Goal: Check status: Check status

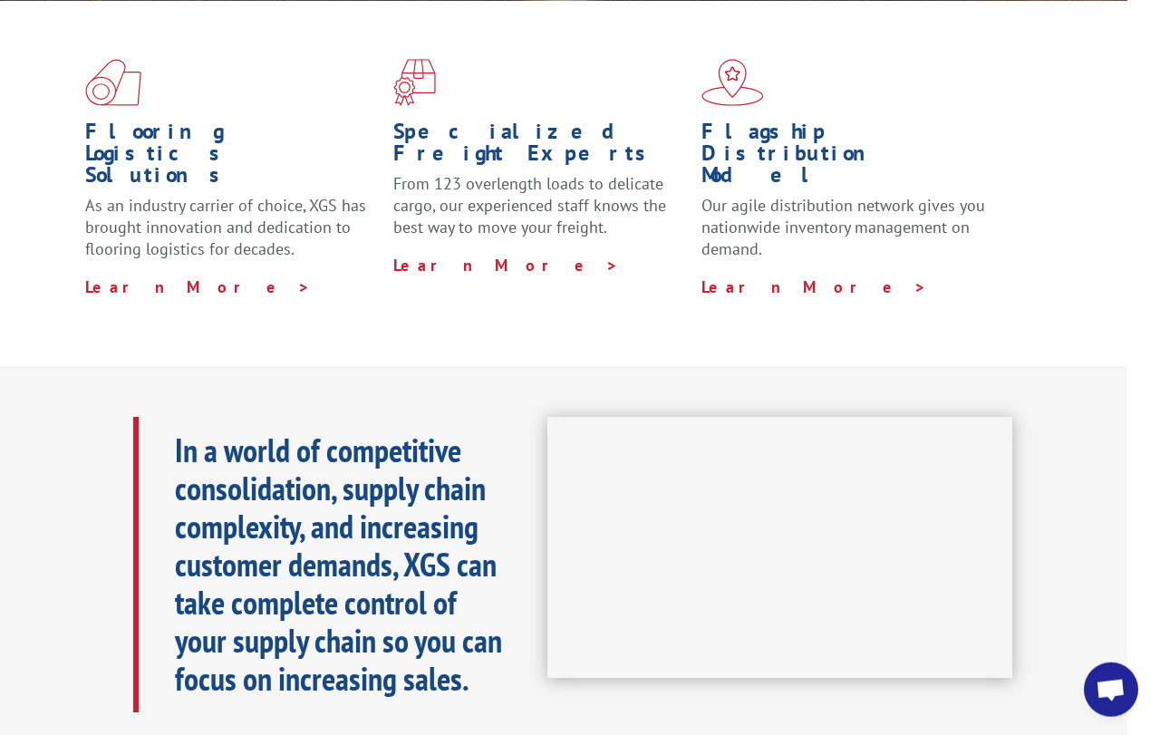
scroll to position [509, 34]
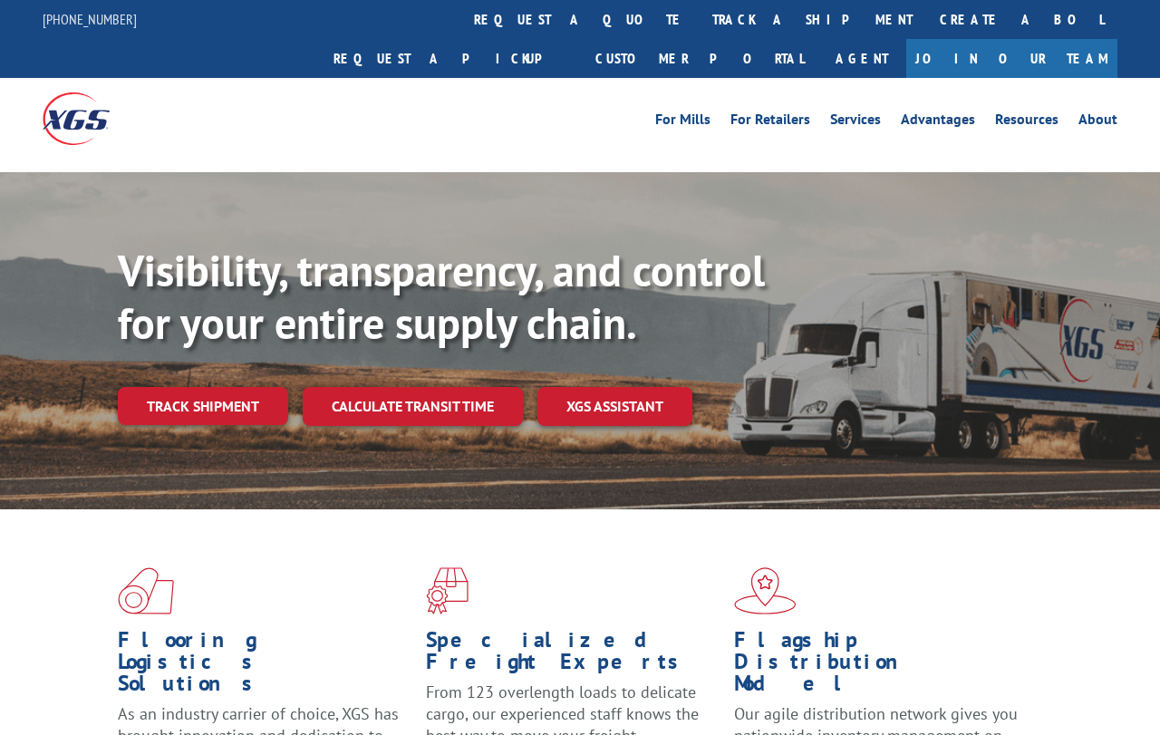
scroll to position [5, 0]
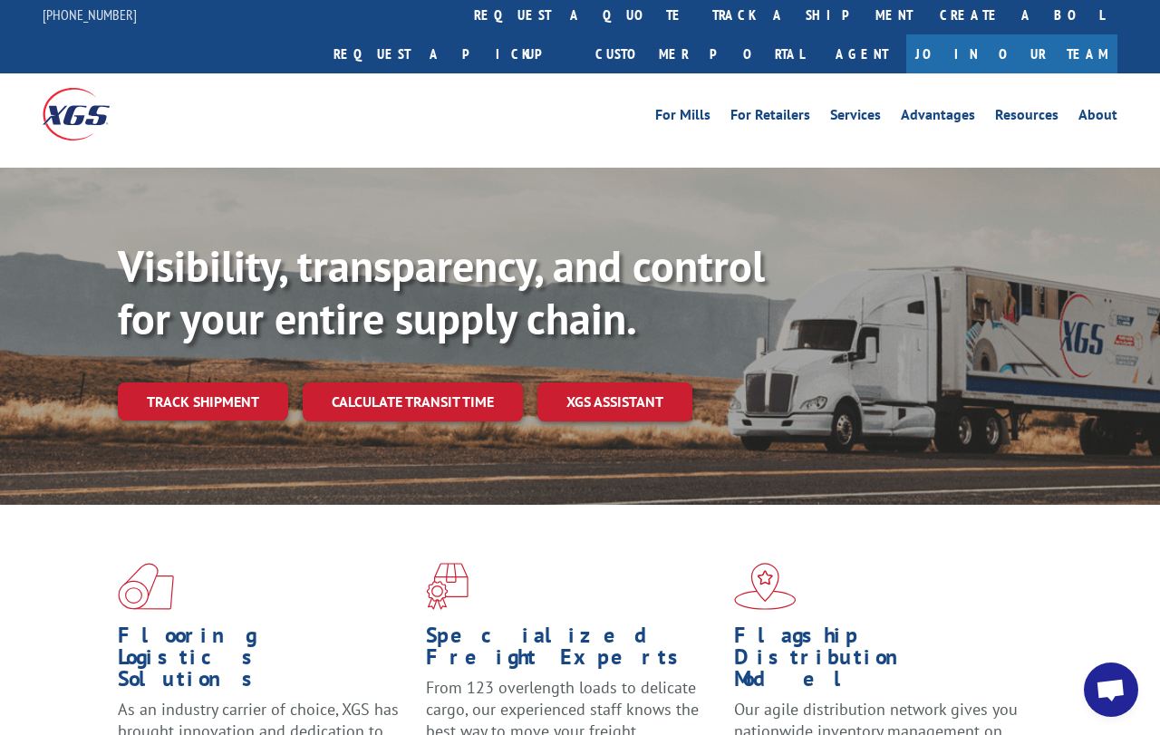
click at [699, 31] on link "track a shipment" at bounding box center [812, 14] width 227 height 39
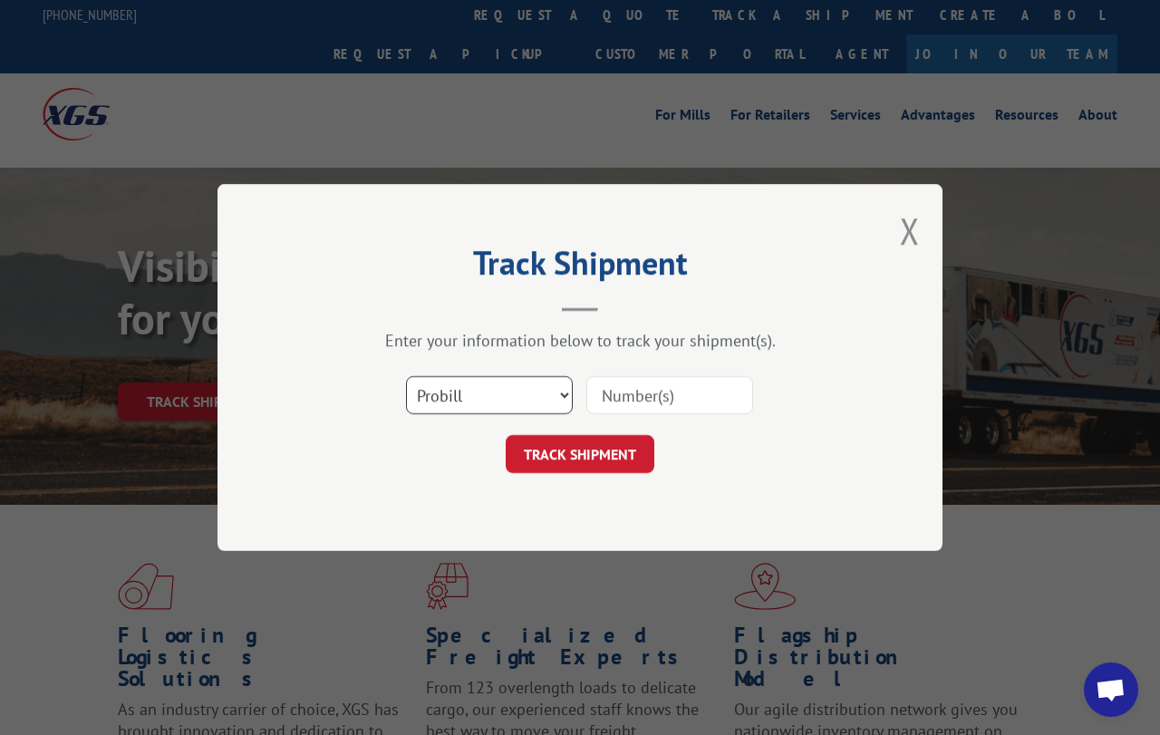
click at [548, 392] on select "Select category... Probill BOL PO" at bounding box center [489, 395] width 167 height 38
select select "bol"
click at [708, 396] on input at bounding box center [669, 395] width 167 height 38
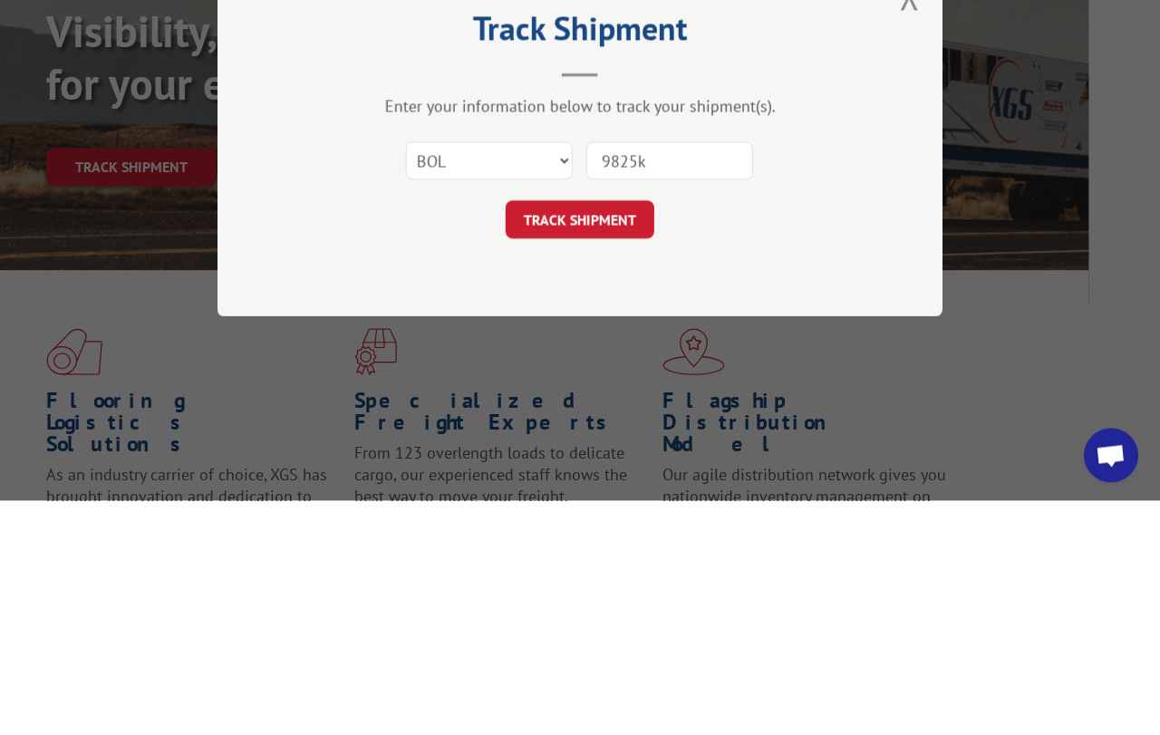
type input "9825km"
click at [597, 435] on button "TRACK SHIPMENT" at bounding box center [580, 454] width 149 height 38
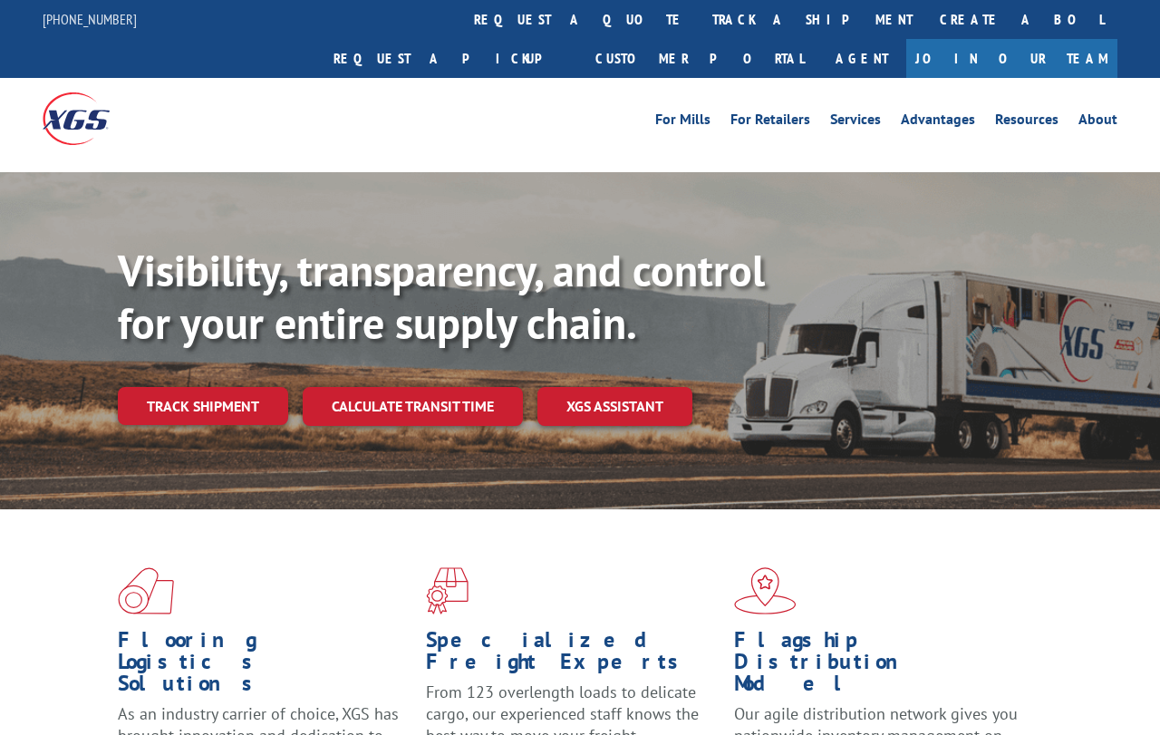
scroll to position [131, 72]
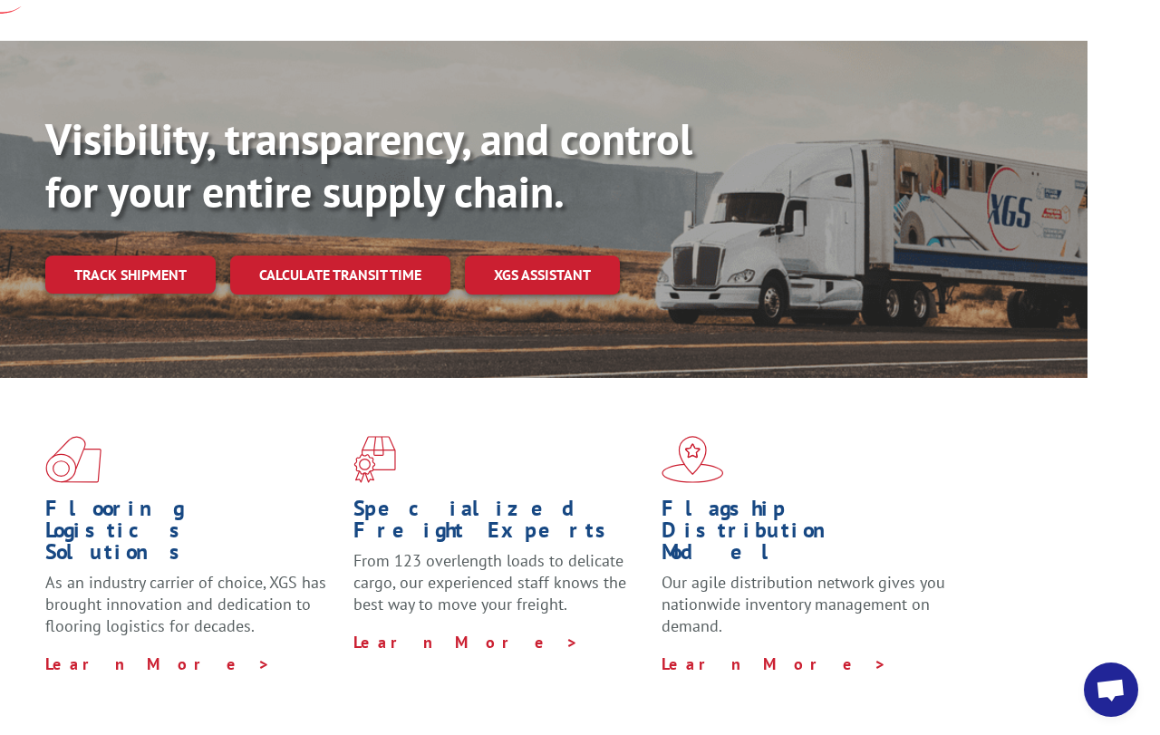
click at [163, 255] on link "Track shipment" at bounding box center [130, 274] width 170 height 38
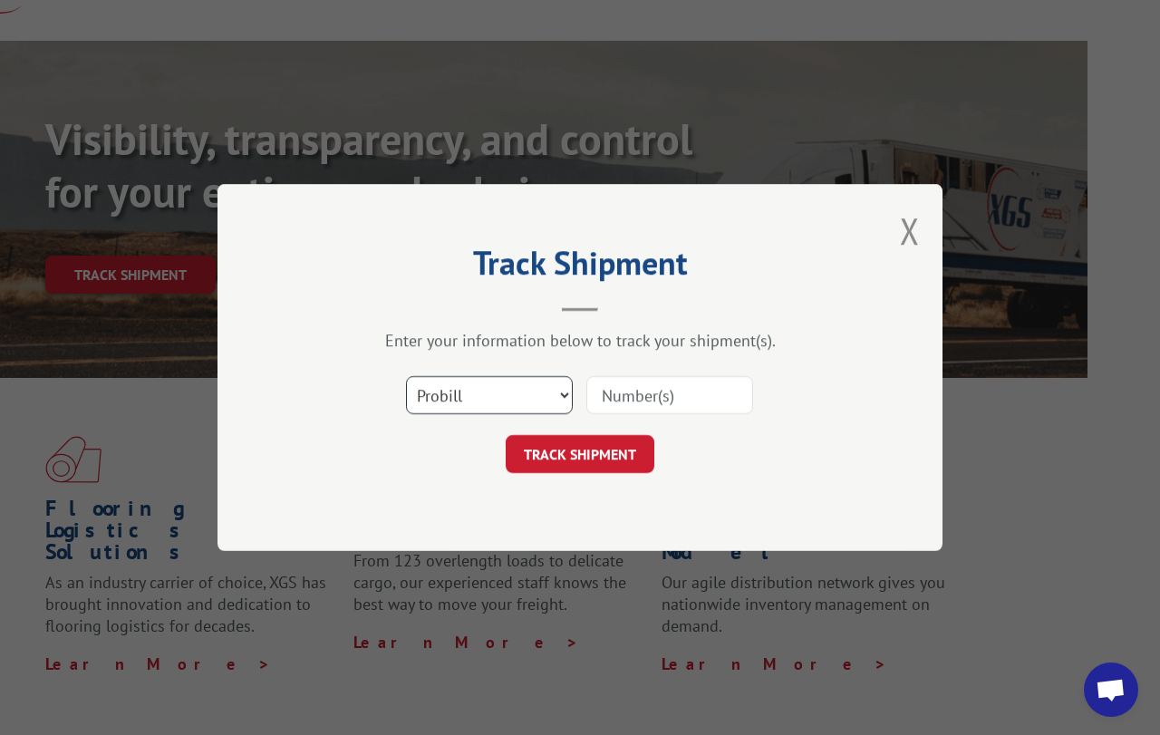
click at [550, 403] on select "Select category... Probill BOL PO" at bounding box center [489, 395] width 167 height 38
select select "bol"
click at [692, 399] on input at bounding box center [669, 395] width 167 height 38
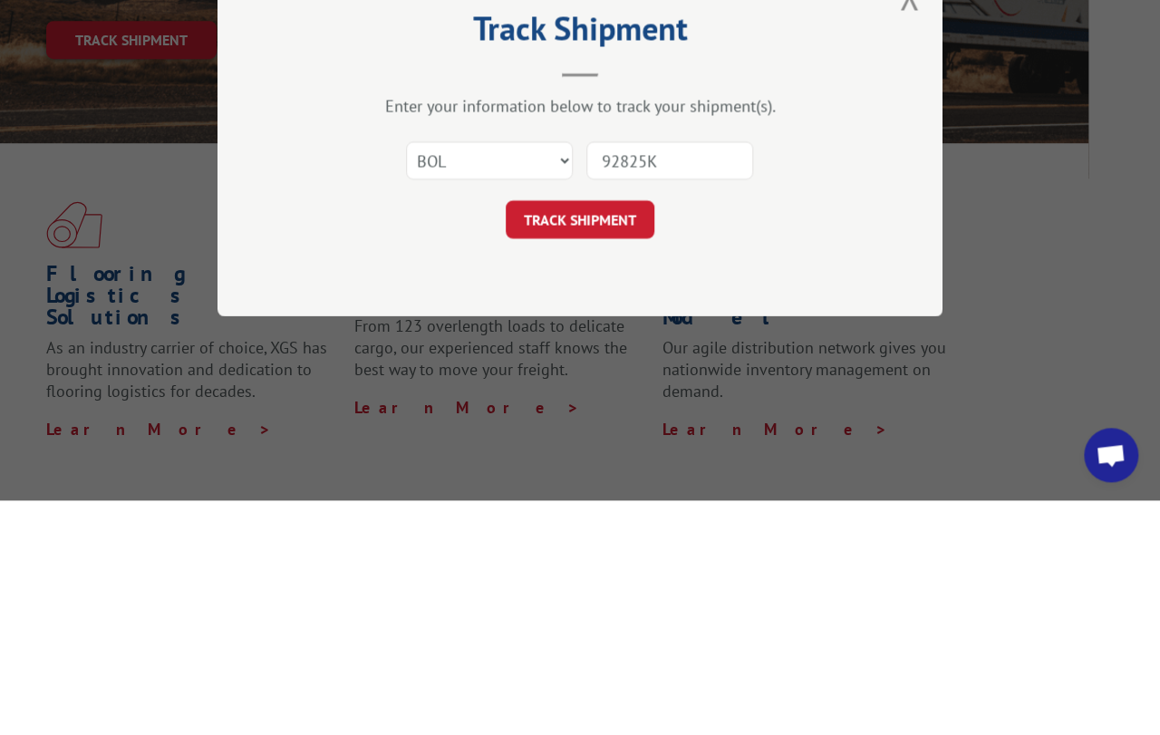
type input "92825KM"
click at [599, 435] on button "TRACK SHIPMENT" at bounding box center [580, 454] width 149 height 38
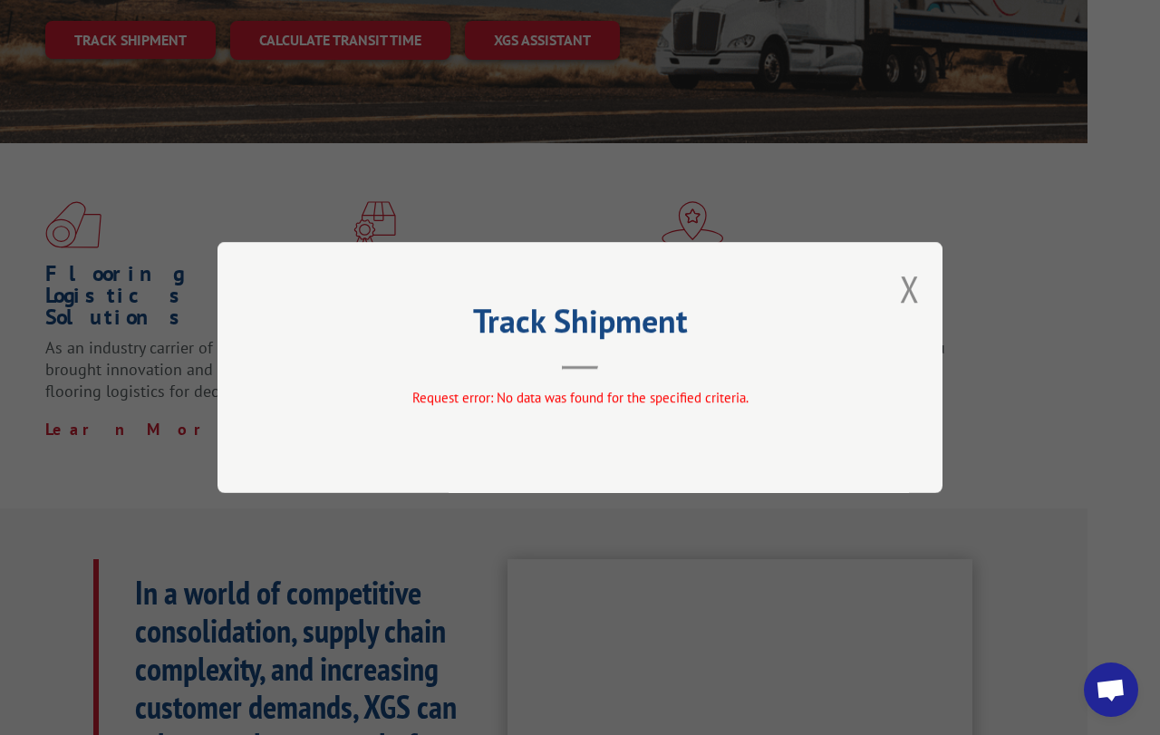
click at [919, 275] on button "Close modal" at bounding box center [910, 289] width 20 height 48
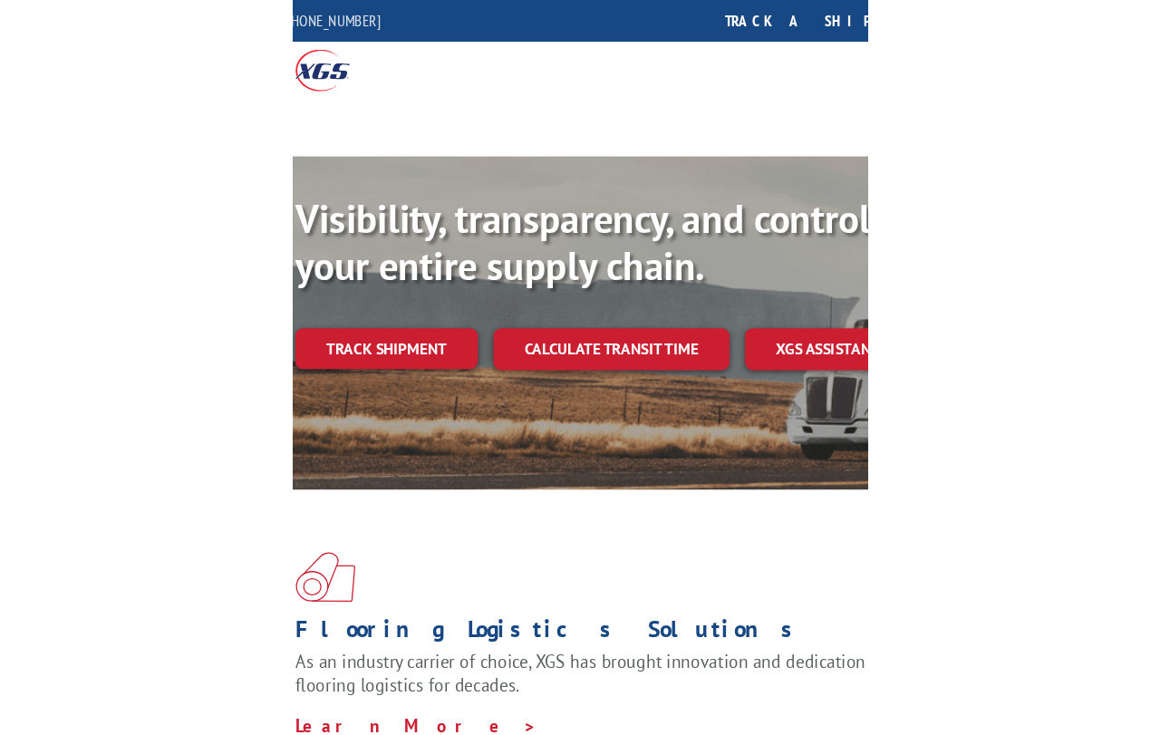
scroll to position [135, 0]
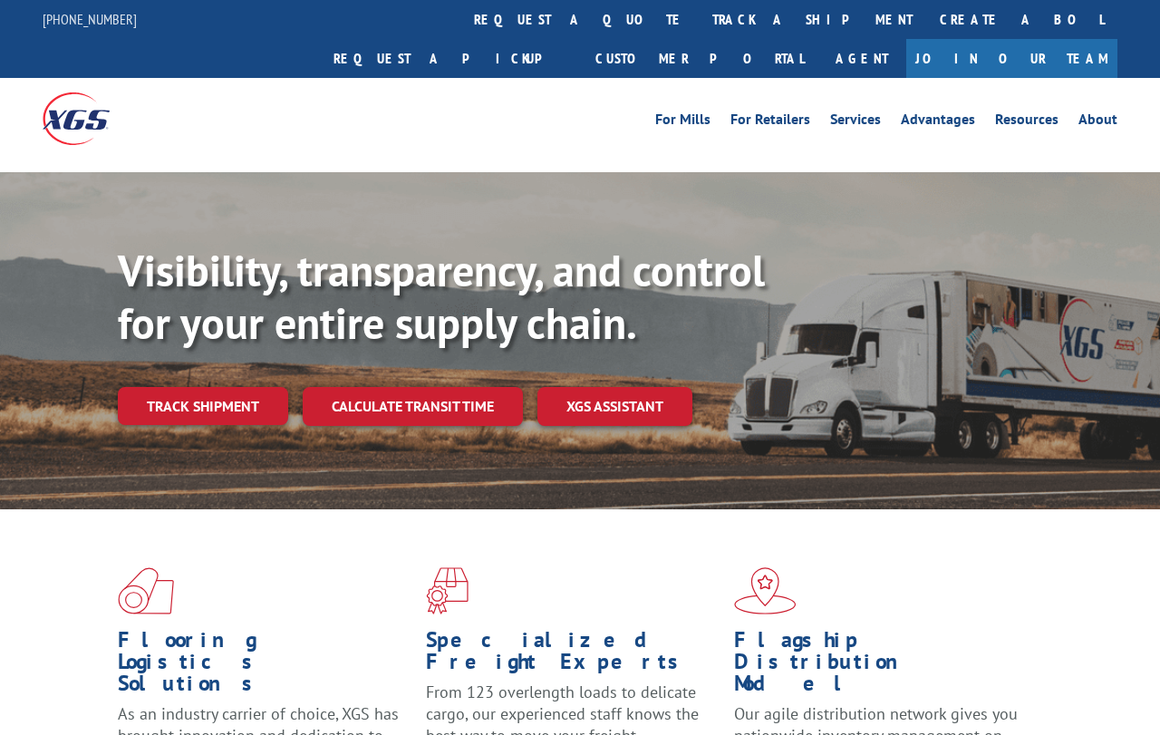
scroll to position [131, 0]
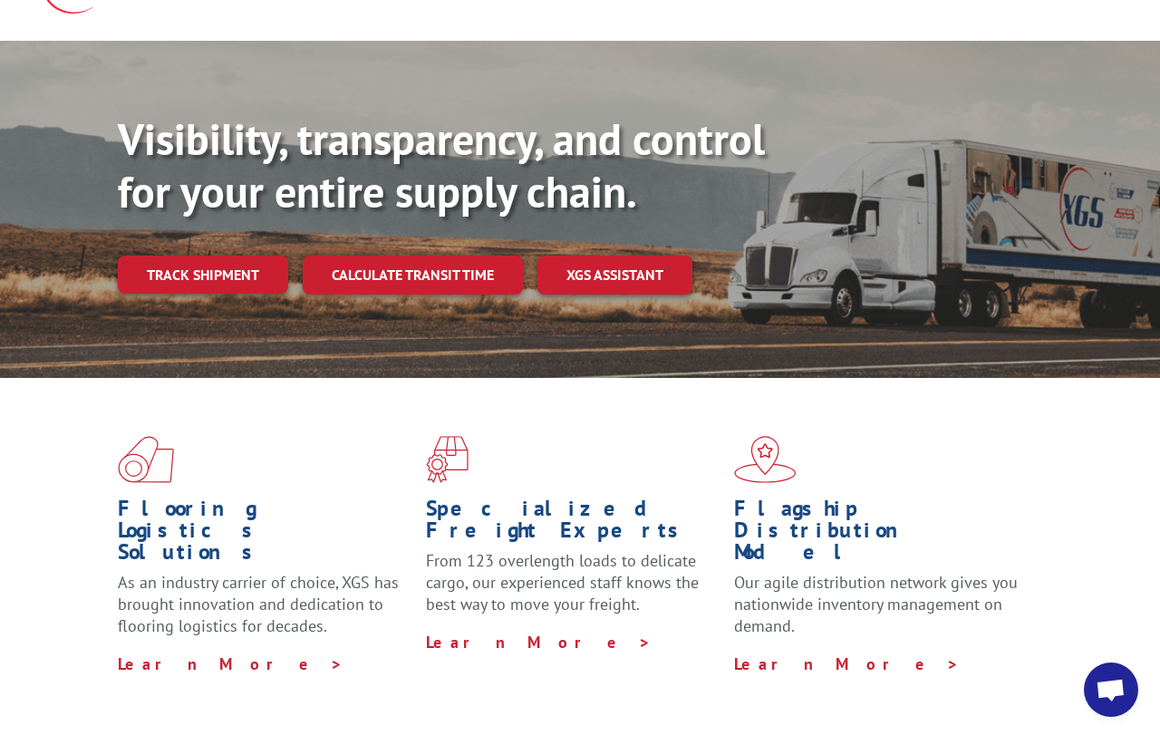
click at [230, 255] on link "Track shipment" at bounding box center [203, 274] width 170 height 38
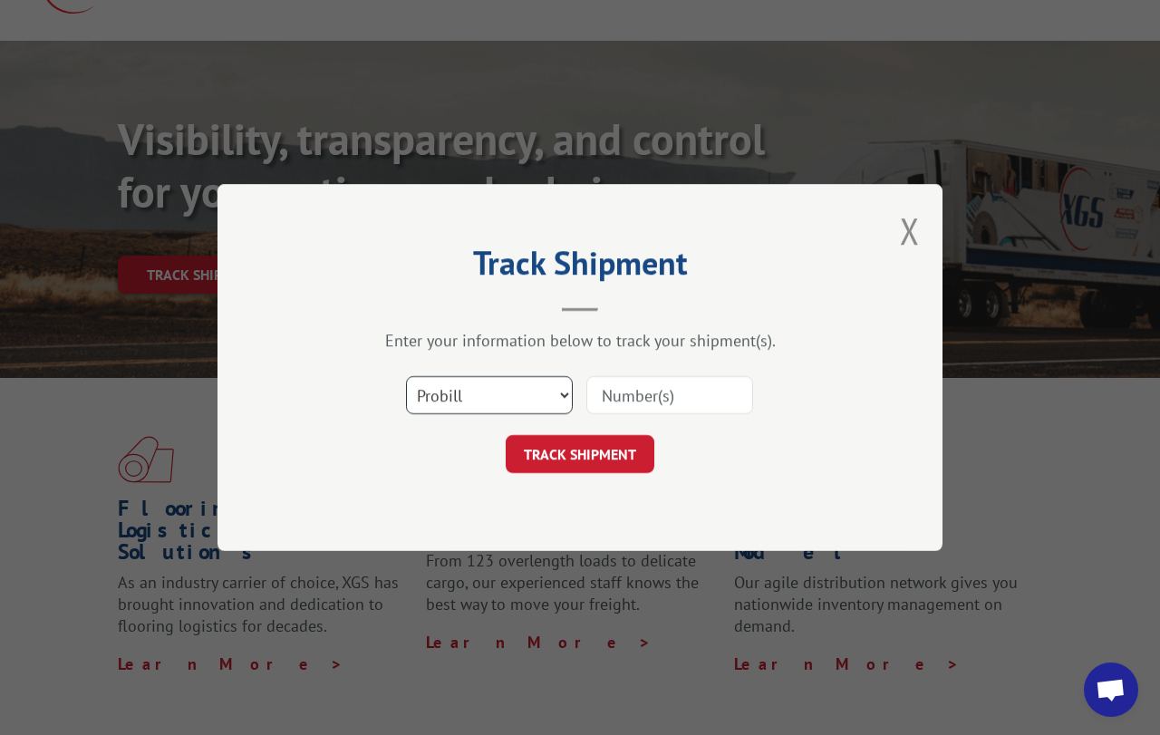
click at [544, 399] on select "Select category... Probill BOL PO" at bounding box center [489, 395] width 167 height 38
select select "bol"
click at [705, 397] on input at bounding box center [669, 395] width 167 height 38
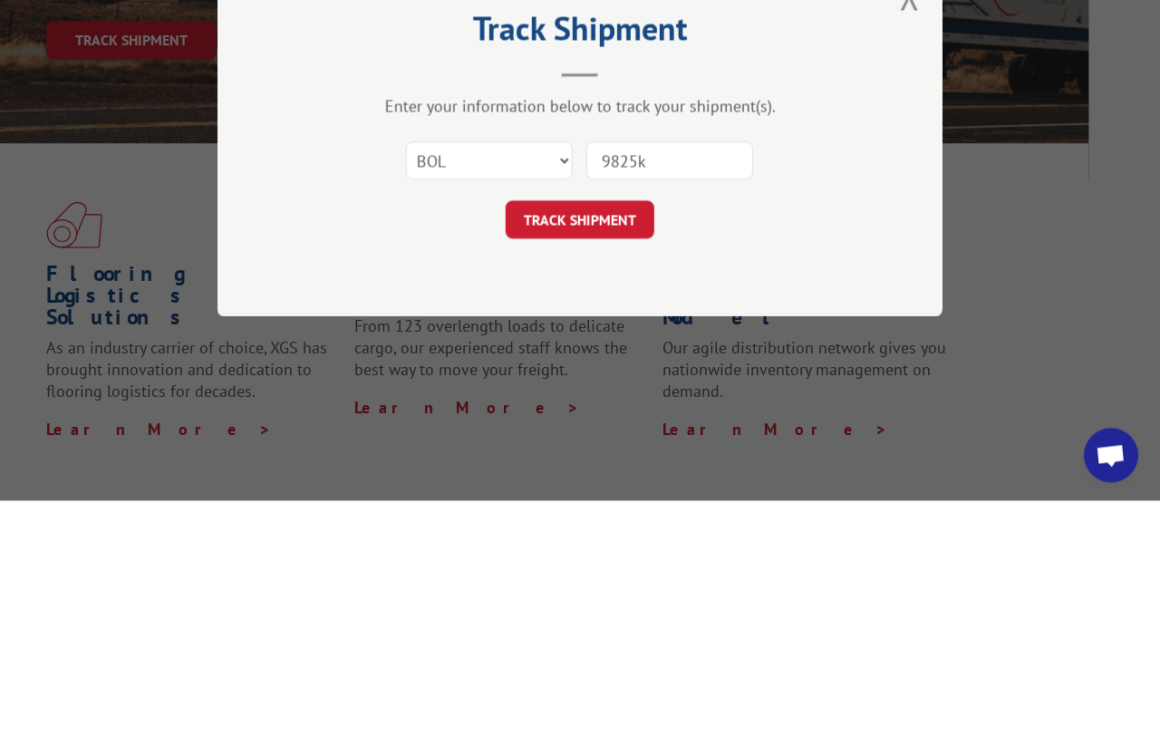
type input "9825km"
click at [610, 435] on button "TRACK SHIPMENT" at bounding box center [580, 454] width 149 height 38
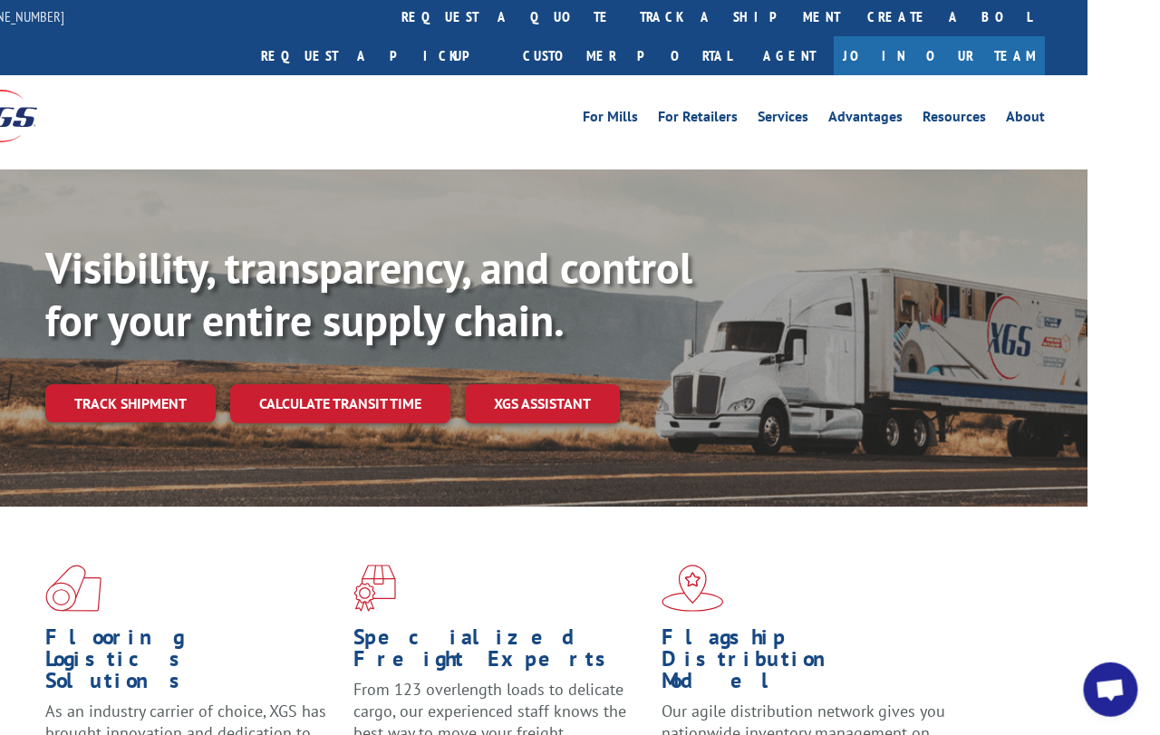
scroll to position [0, 72]
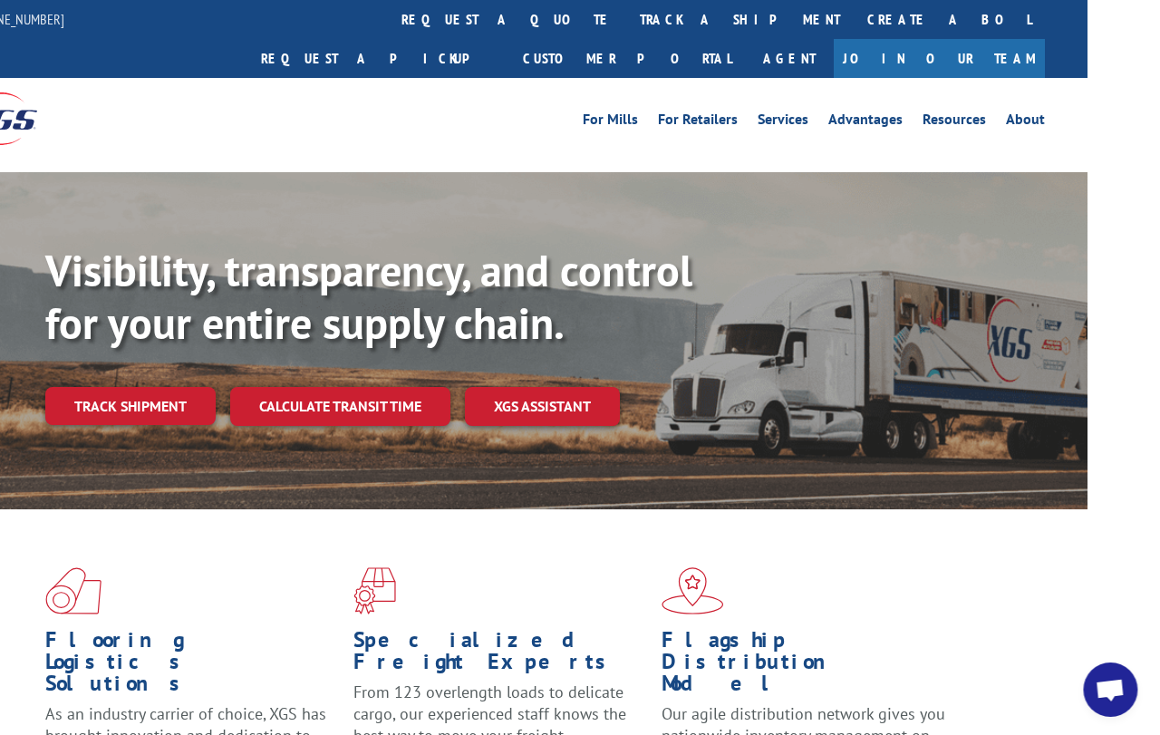
click at [160, 387] on link "Track shipment" at bounding box center [131, 406] width 170 height 38
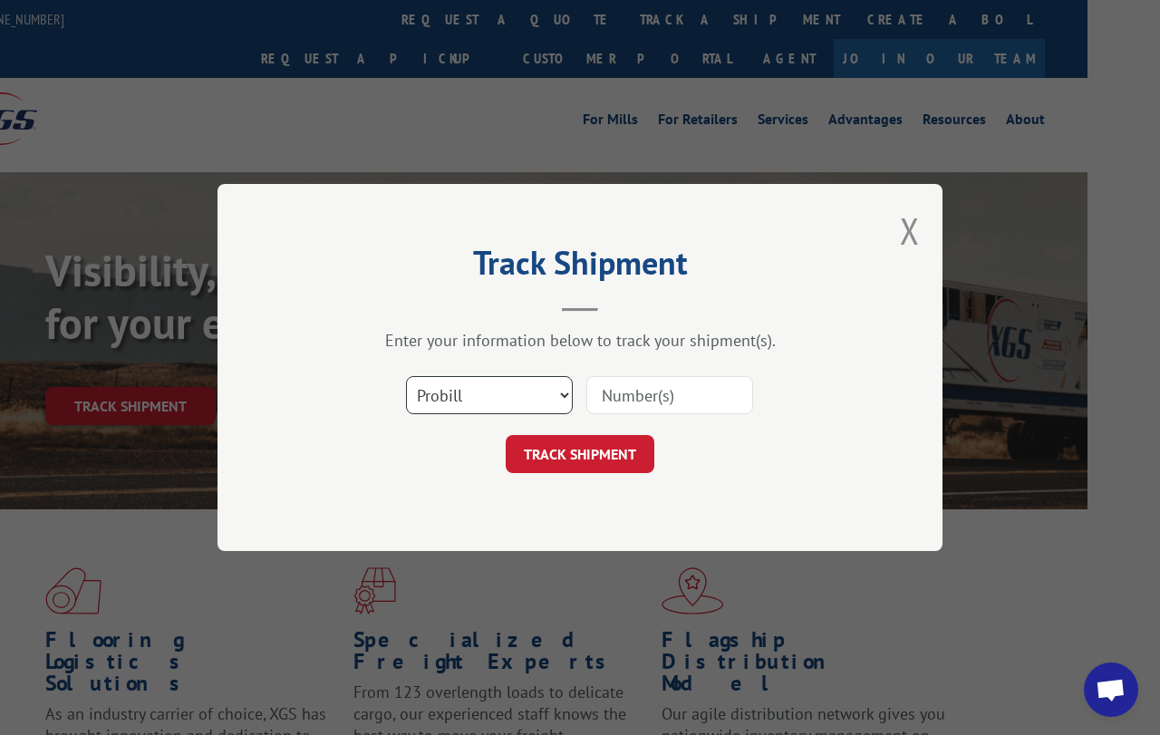
click at [533, 394] on select "Select category... Probill BOL PO" at bounding box center [489, 395] width 167 height 38
select select "bol"
click at [680, 399] on input at bounding box center [669, 395] width 167 height 38
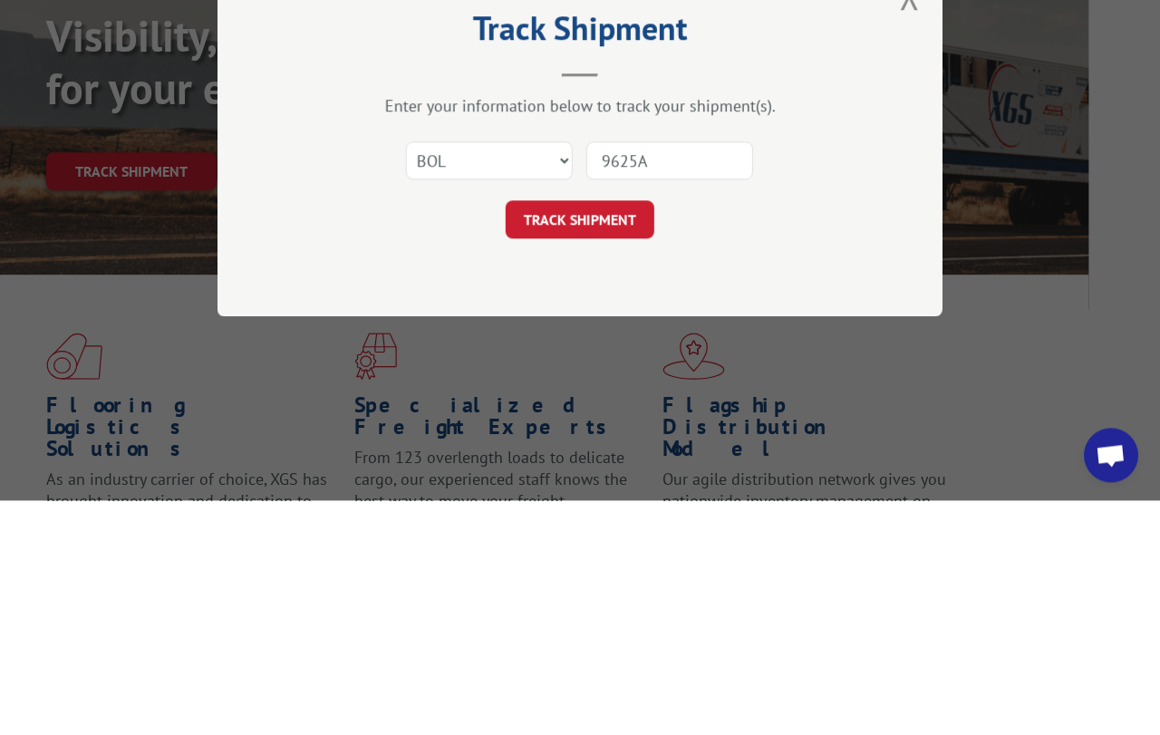
type input "9625AK"
click at [602, 435] on button "TRACK SHIPMENT" at bounding box center [580, 454] width 149 height 38
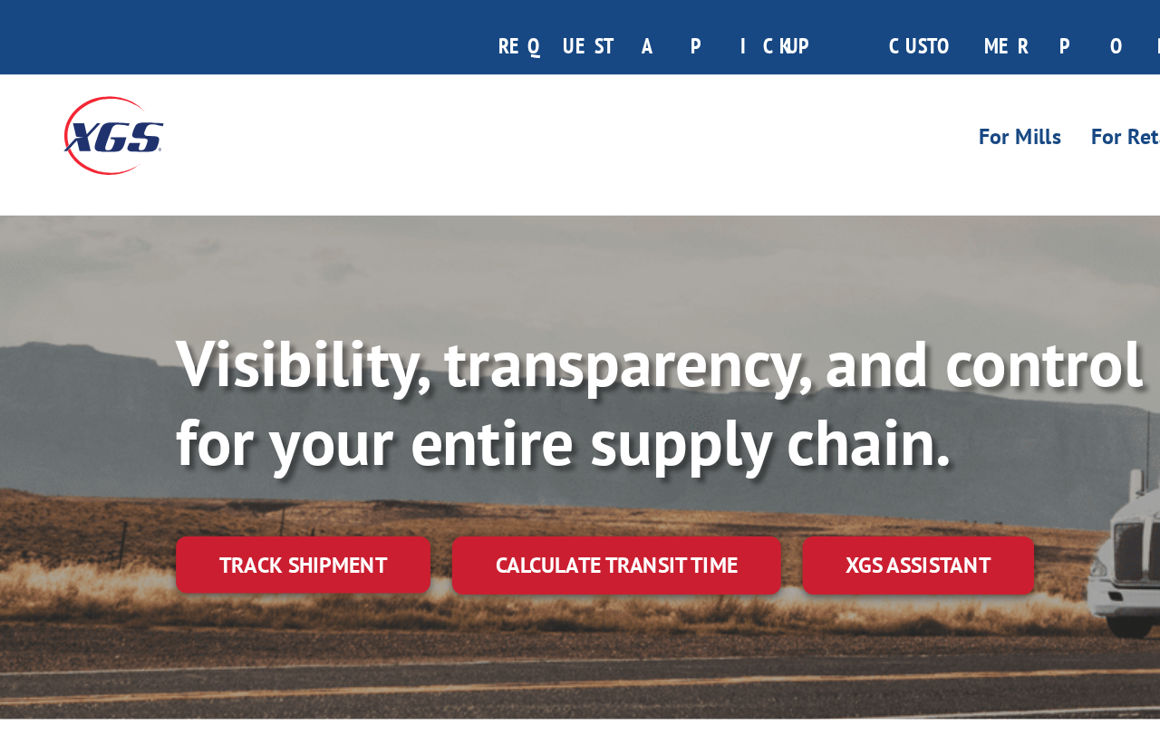
scroll to position [0, 0]
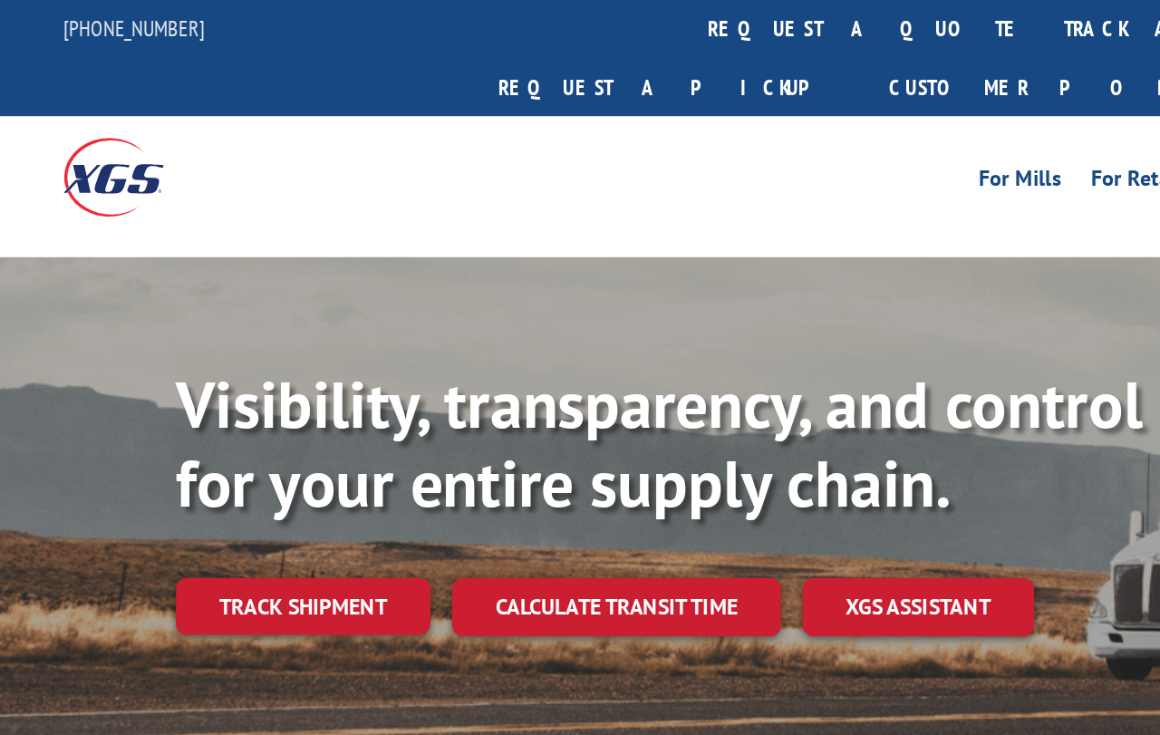
click at [235, 387] on link "Track shipment" at bounding box center [203, 406] width 170 height 38
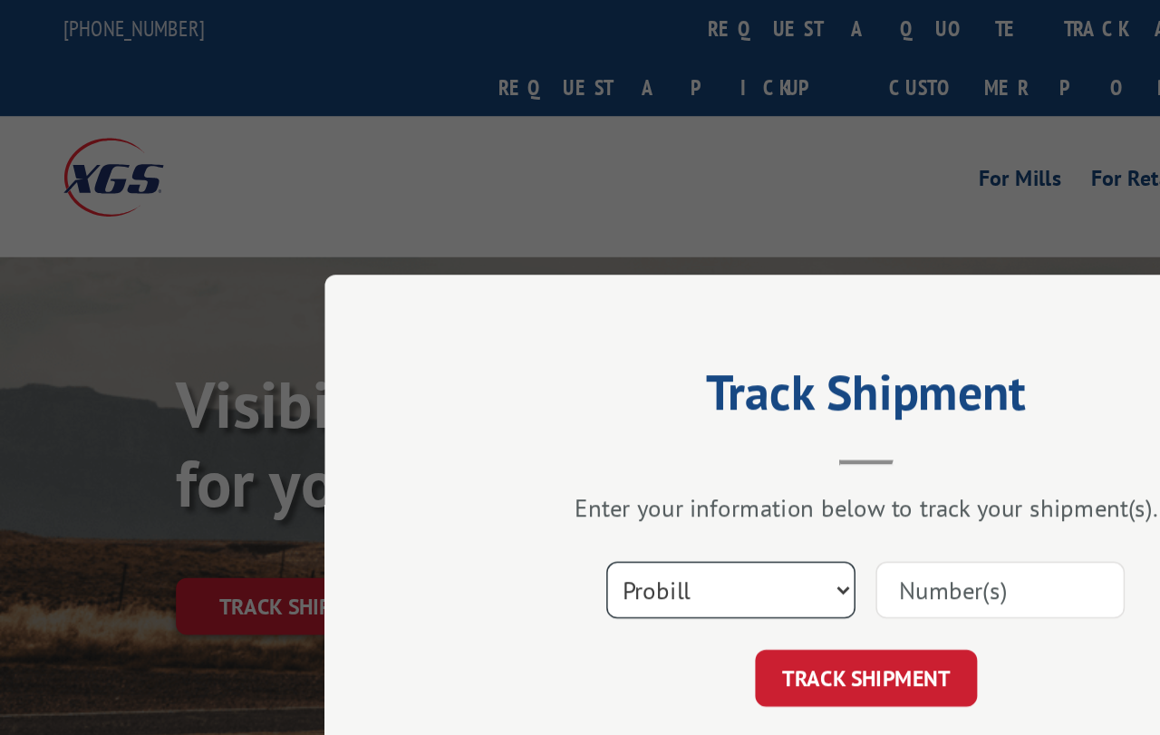
click at [555, 403] on select "Select category... Probill BOL PO" at bounding box center [489, 395] width 167 height 38
select select "bol"
click at [663, 394] on input at bounding box center [669, 395] width 167 height 38
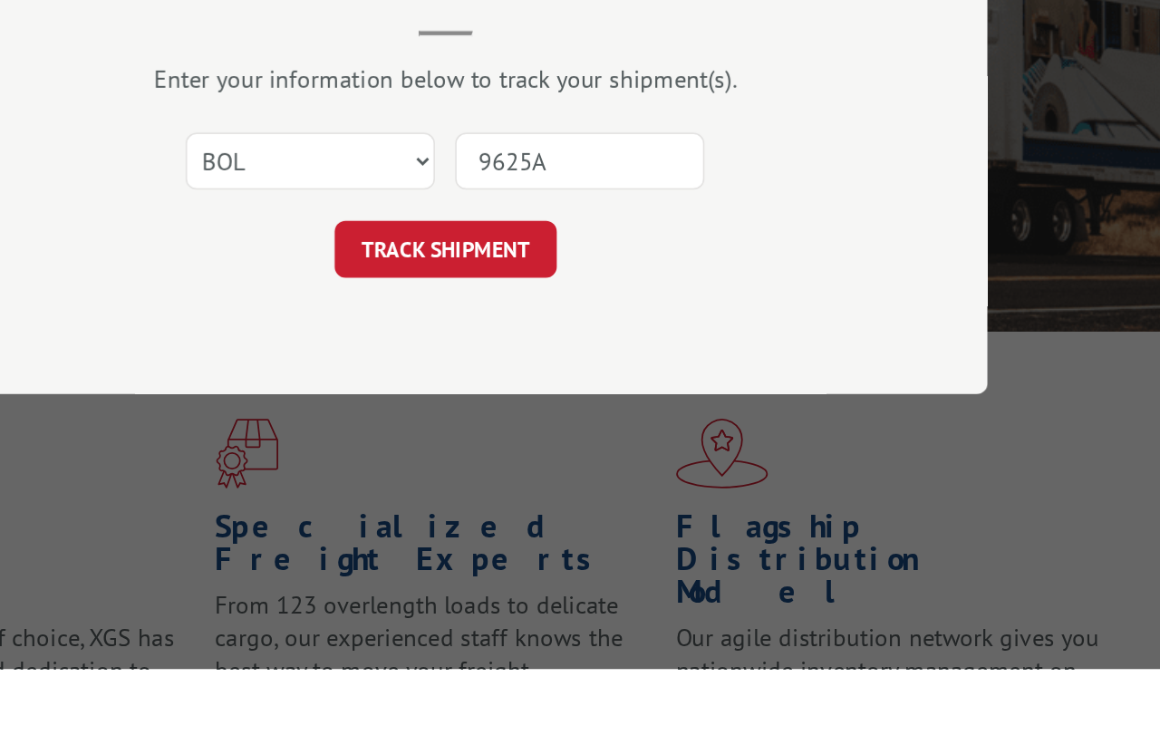
type input "9625AK"
click at [506, 435] on button "TRACK SHIPMENT" at bounding box center [580, 454] width 149 height 38
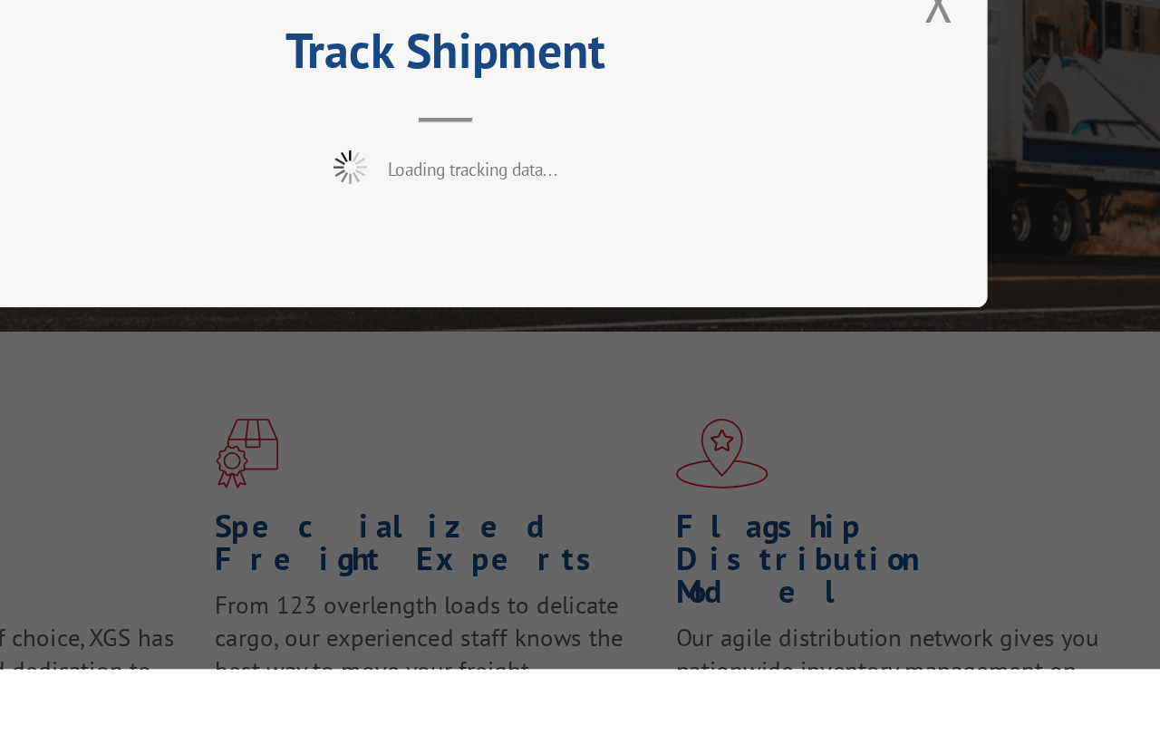
scroll to position [44, 0]
